Goal: Task Accomplishment & Management: Manage account settings

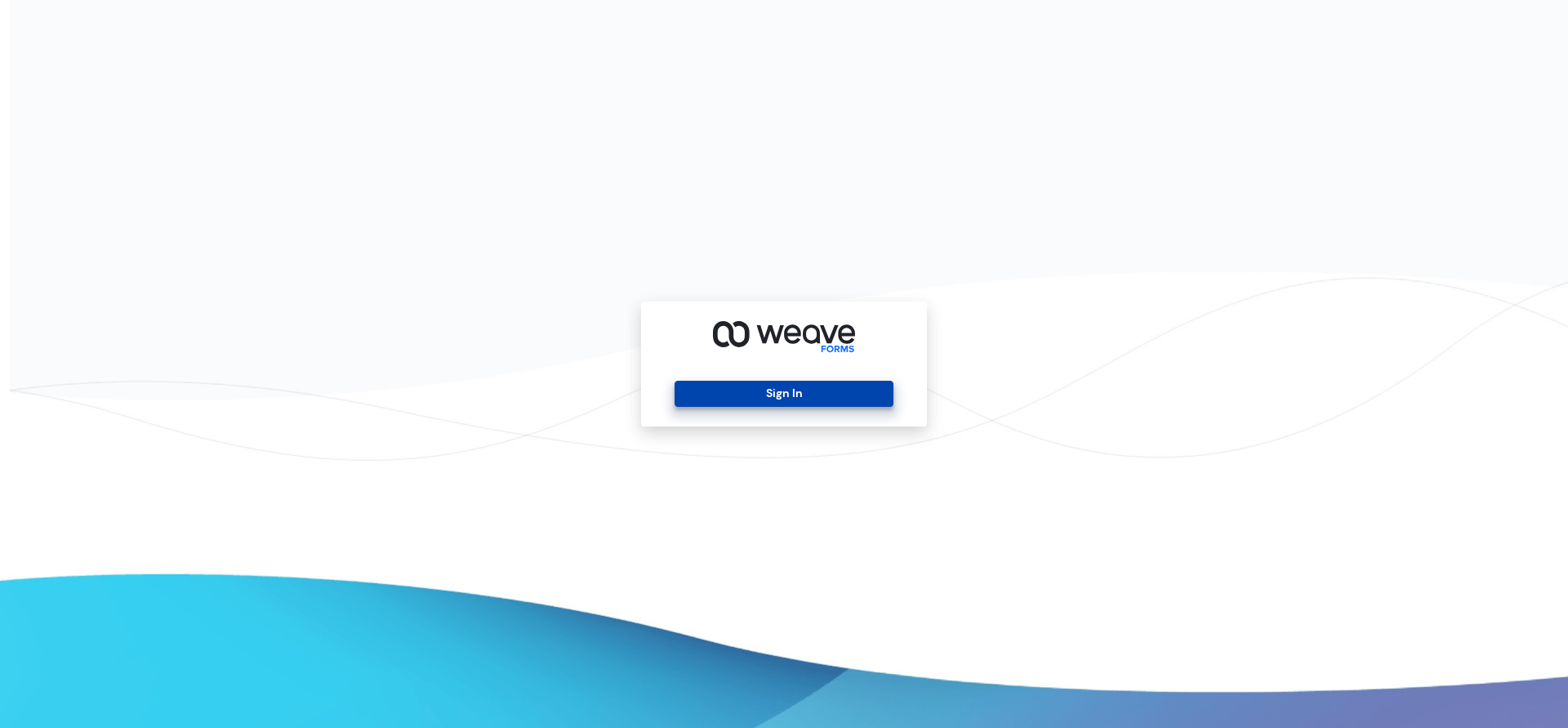
click at [788, 388] on button "Sign In" at bounding box center [783, 394] width 218 height 26
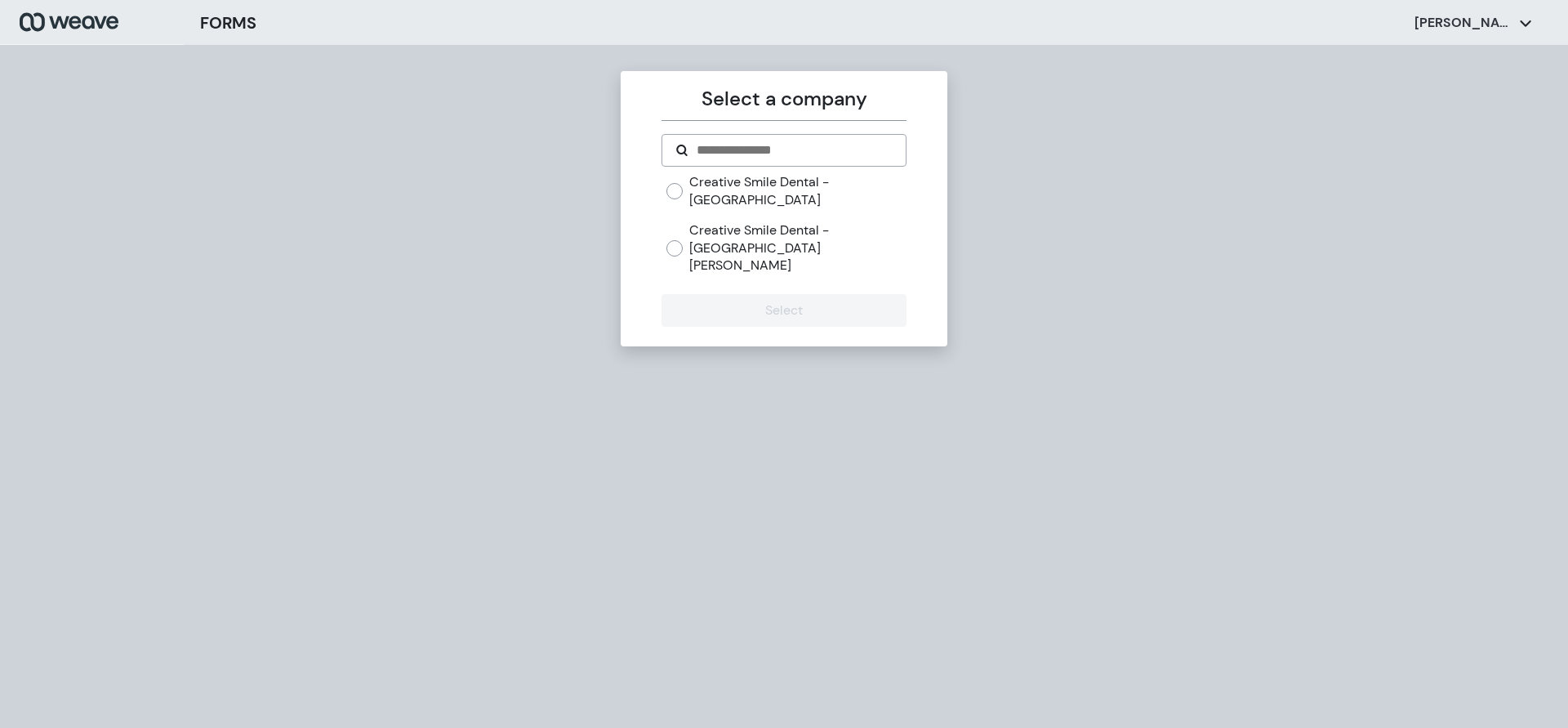
click at [738, 221] on label "Creative Smile Dental - [GEOGRAPHIC_DATA][PERSON_NAME]" at bounding box center [797, 248] width 216 height 53
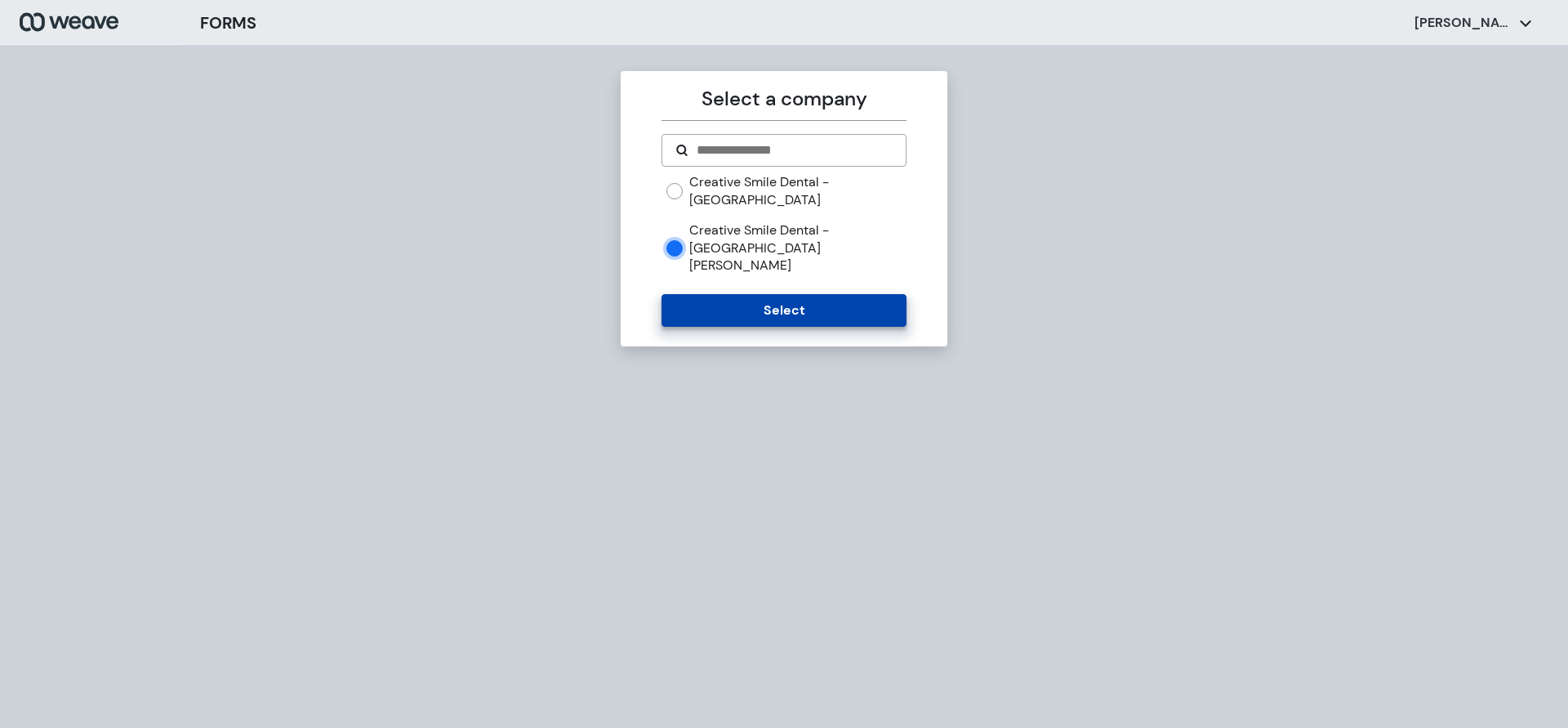
click at [736, 294] on button "Select" at bounding box center [783, 310] width 244 height 32
